Goal: Information Seeking & Learning: Learn about a topic

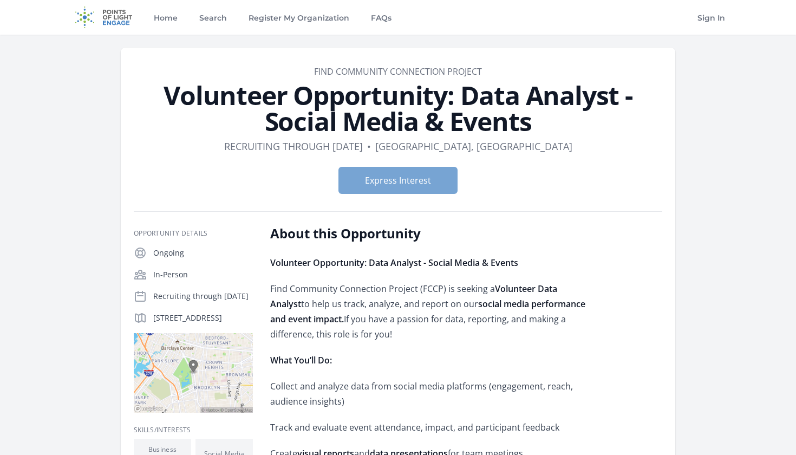
click at [376, 182] on button "Express Interest" at bounding box center [397, 180] width 119 height 27
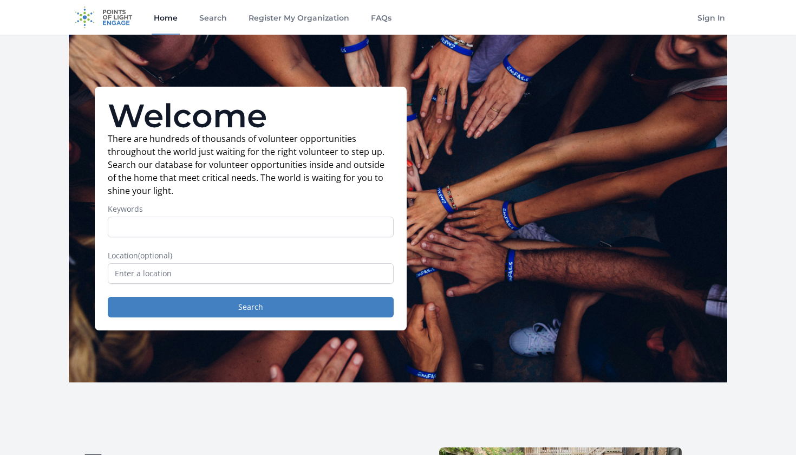
click at [227, 231] on input "Keywords" at bounding box center [251, 226] width 286 height 21
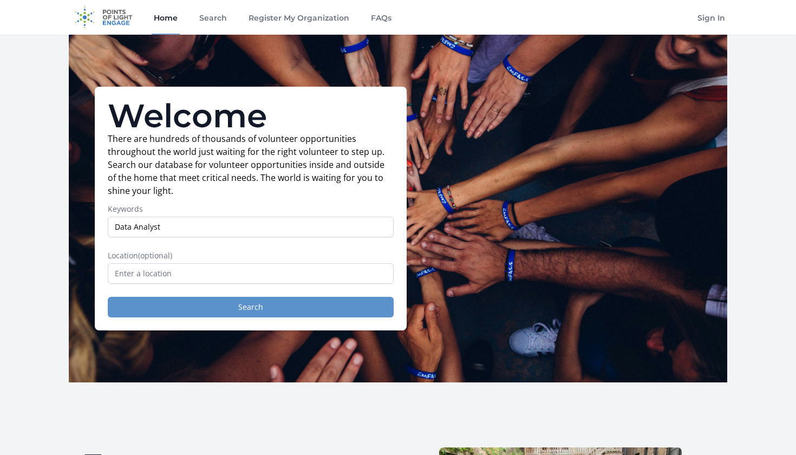
type input "Data Analyst"
click at [270, 312] on button "Search" at bounding box center [251, 307] width 286 height 21
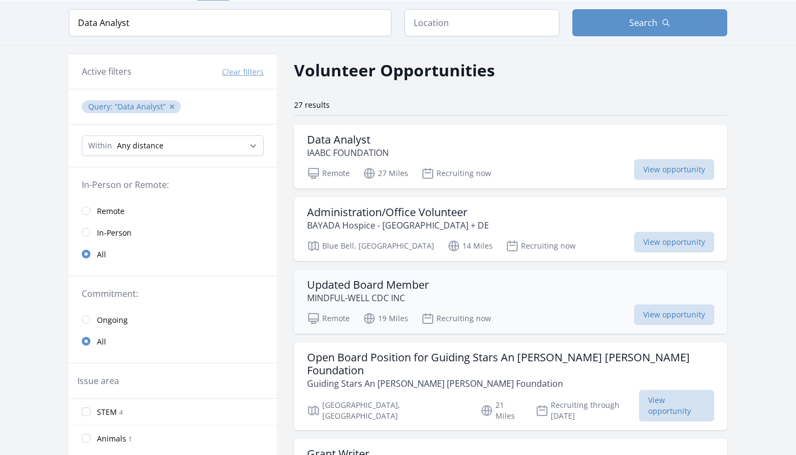
scroll to position [42, 0]
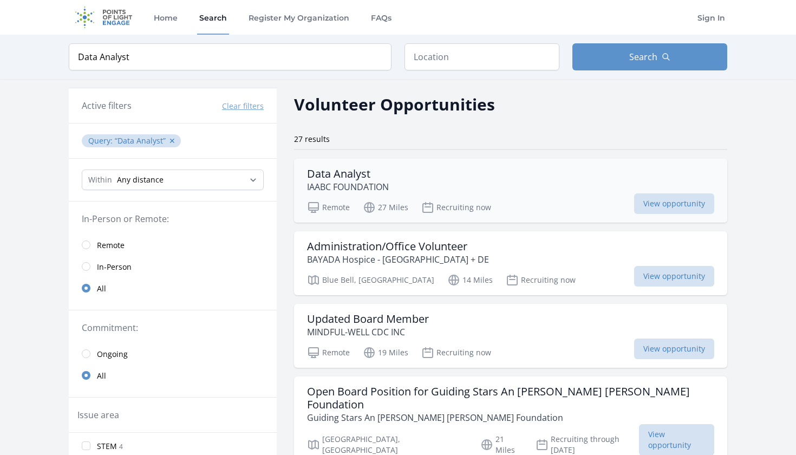
click at [341, 167] on h3 "Data Analyst" at bounding box center [348, 173] width 82 height 13
click at [172, 141] on button "✕" at bounding box center [172, 140] width 6 height 11
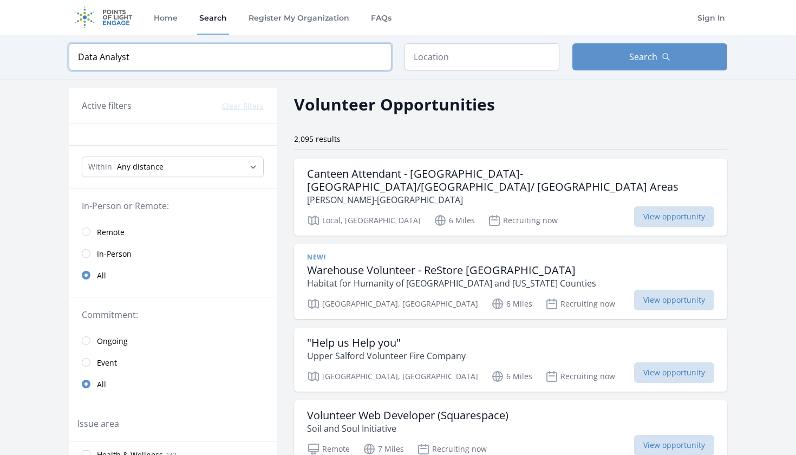
click at [174, 54] on input "Data Analyst" at bounding box center [230, 56] width 323 height 27
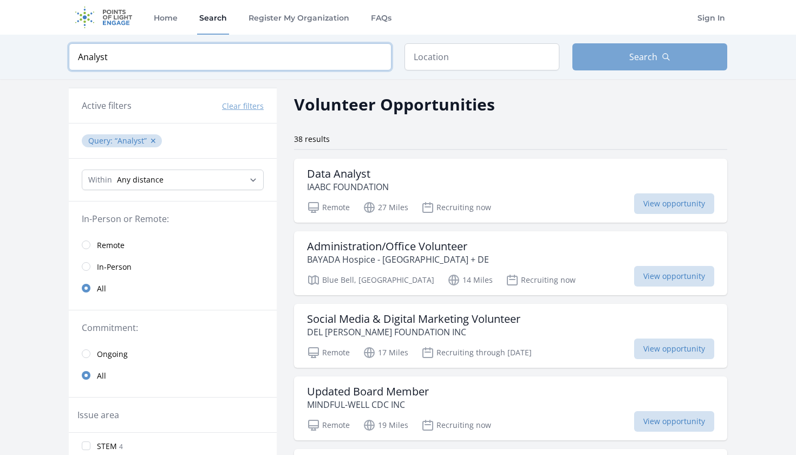
type input "Analyst"
click at [634, 64] on button "Search" at bounding box center [649, 56] width 155 height 27
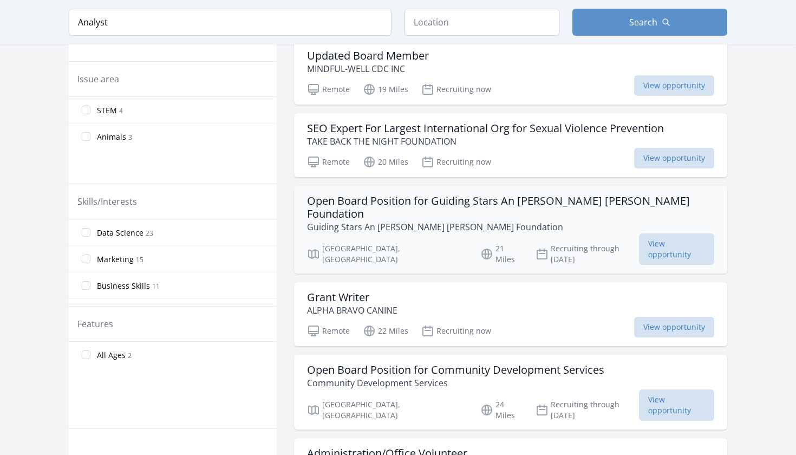
scroll to position [408, 1]
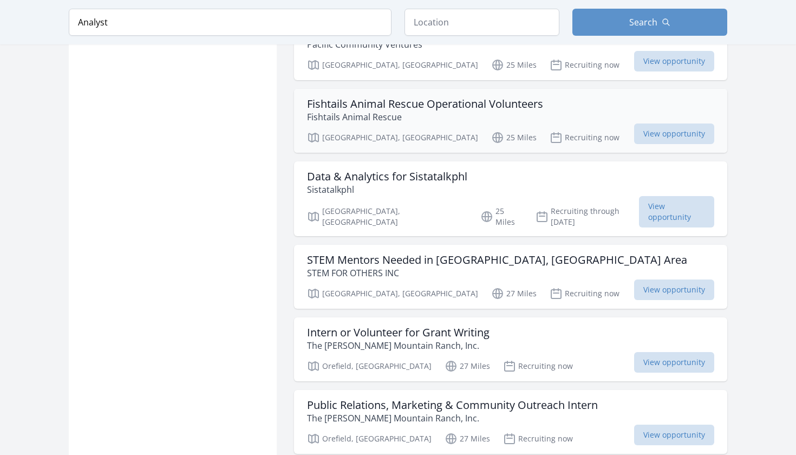
scroll to position [1390, 0]
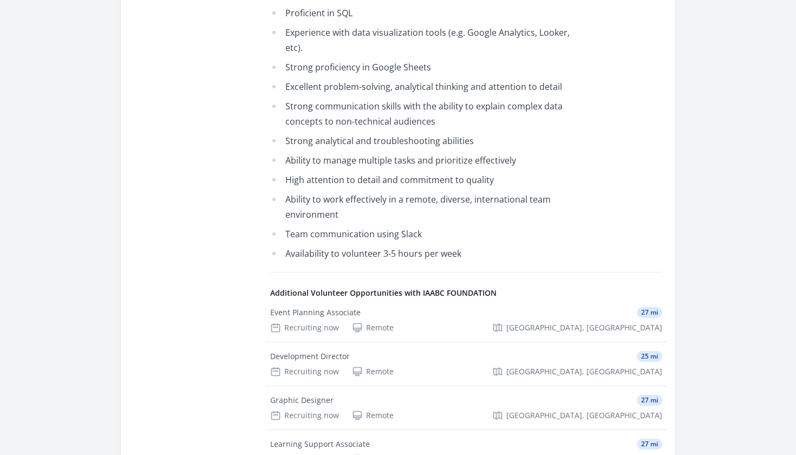
scroll to position [699, 0]
